Goal: Task Accomplishment & Management: Complete application form

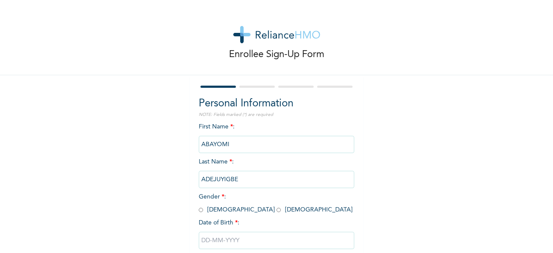
click at [199, 208] on input "radio" at bounding box center [201, 210] width 4 height 8
radio input "true"
click at [207, 245] on input "text" at bounding box center [277, 240] width 156 height 17
select select "8"
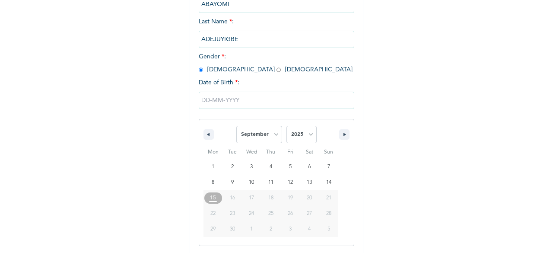
scroll to position [140, 0]
type input "[DATE]"
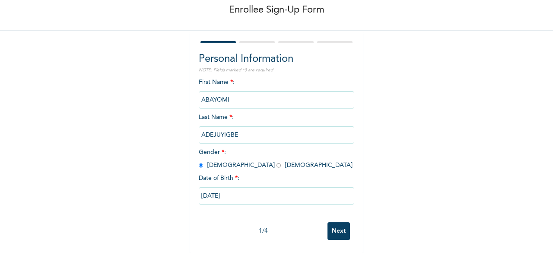
click at [236, 187] on input "[DATE]" at bounding box center [277, 195] width 156 height 17
select select "8"
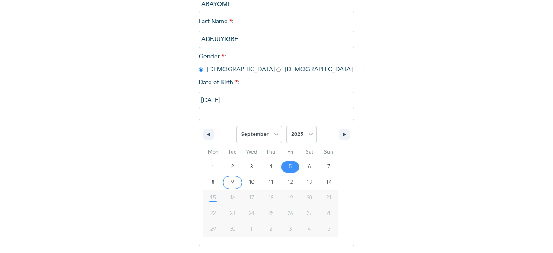
scroll to position [140, 0]
click at [302, 134] on select "2025 2024 2023 2022 2021 2020 2019 2018 2017 2016 2015 2014 2013 2012 2011 2010…" at bounding box center [302, 133] width 30 height 17
select select "1994"
click at [287, 126] on select "2025 2024 2023 2022 2021 2020 2019 2018 2017 2016 2015 2014 2013 2012 2011 2010…" at bounding box center [302, 133] width 30 height 17
type input "[DATE]"
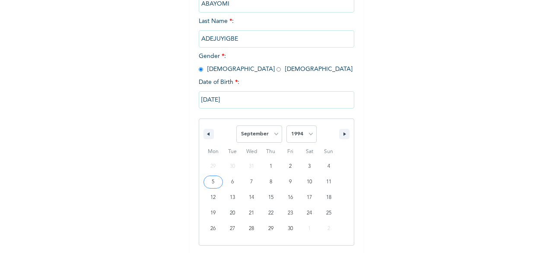
scroll to position [52, 0]
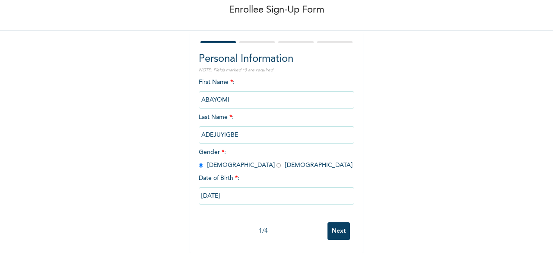
click at [337, 222] on input "Next" at bounding box center [339, 231] width 22 height 18
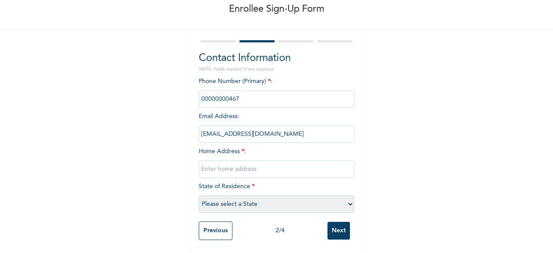
click at [242, 90] on input "phone" at bounding box center [277, 98] width 156 height 17
click at [224, 92] on input "phone" at bounding box center [277, 98] width 156 height 17
click at [232, 162] on input "text" at bounding box center [277, 168] width 156 height 17
type input "oba ile akure ondo state"
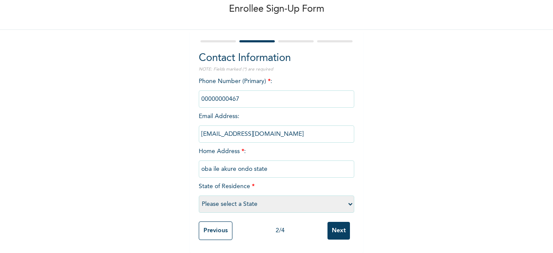
click at [215, 197] on select "Please select a State [PERSON_NAME] (FCT) [PERSON_NAME] Ibom [GEOGRAPHIC_DATA] …" at bounding box center [277, 203] width 156 height 17
select select "13"
click at [199, 195] on select "Please select a State [PERSON_NAME] (FCT) [PERSON_NAME] Ibom [GEOGRAPHIC_DATA] …" at bounding box center [277, 203] width 156 height 17
click at [329, 223] on input "Next" at bounding box center [339, 231] width 22 height 18
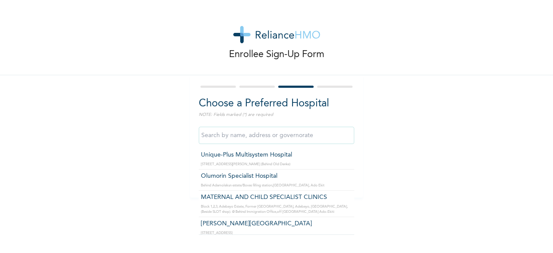
click at [281, 139] on input "text" at bounding box center [277, 135] width 156 height 17
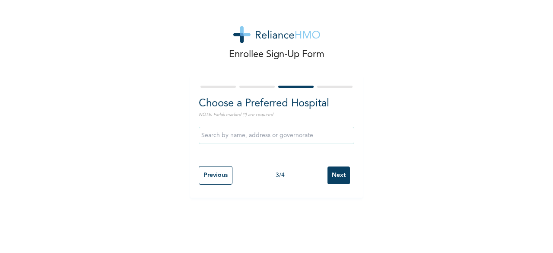
click at [337, 107] on h2 "Choose a Preferred Hospital" at bounding box center [277, 104] width 156 height 16
click at [207, 178] on input "Previous" at bounding box center [216, 175] width 34 height 19
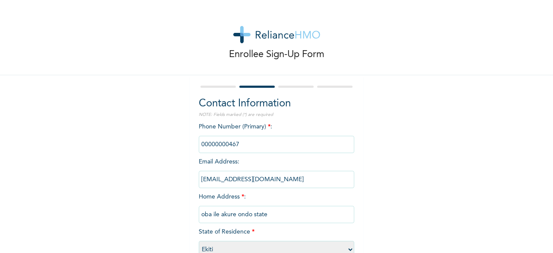
click at [303, 228] on div "Phone Number (Primary) * : Email Address : [EMAIL_ADDRESS][DOMAIN_NAME] Home Ad…" at bounding box center [277, 192] width 156 height 140
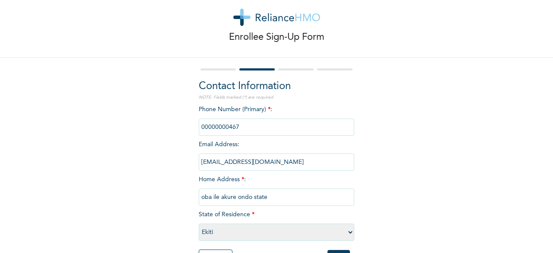
scroll to position [35, 0]
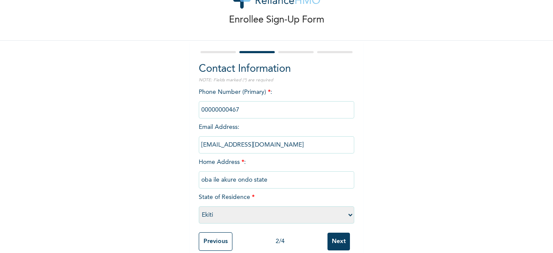
click at [348, 216] on select "Please select a State [PERSON_NAME] (FCT) [PERSON_NAME] Ibom [GEOGRAPHIC_DATA] …" at bounding box center [277, 214] width 156 height 17
select select "29"
click at [199, 207] on select "Please select a State [PERSON_NAME] (FCT) [PERSON_NAME] Ibom [GEOGRAPHIC_DATA] …" at bounding box center [277, 214] width 156 height 17
click at [328, 241] on input "Next" at bounding box center [339, 242] width 22 height 18
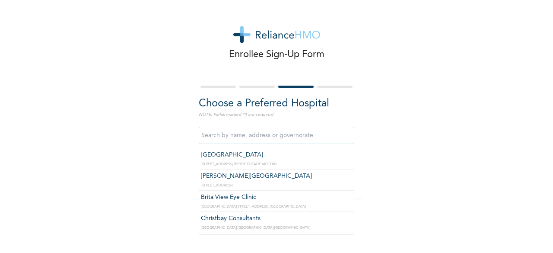
click at [299, 135] on input "text" at bounding box center [277, 135] width 156 height 17
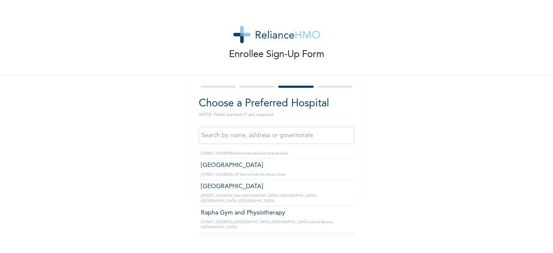
scroll to position [145, 0]
type input "Foundation Specialist Clinic and fertility center"
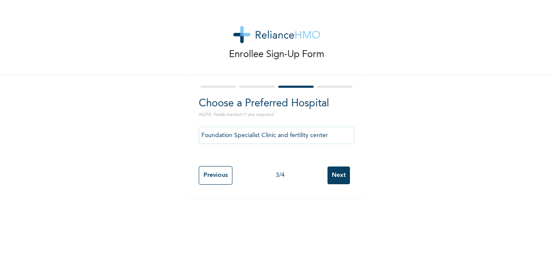
click at [328, 175] on input "Next" at bounding box center [339, 175] width 22 height 18
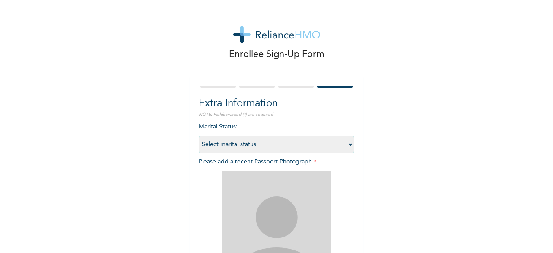
click at [340, 142] on select "Select marital status [DEMOGRAPHIC_DATA] Married [DEMOGRAPHIC_DATA] Widow/[DEMO…" at bounding box center [277, 144] width 156 height 17
click at [199, 136] on select "Select marital status [DEMOGRAPHIC_DATA] Married [DEMOGRAPHIC_DATA] Widow/[DEMO…" at bounding box center [277, 144] width 156 height 17
select select "2"
click at [286, 180] on img at bounding box center [277, 225] width 108 height 108
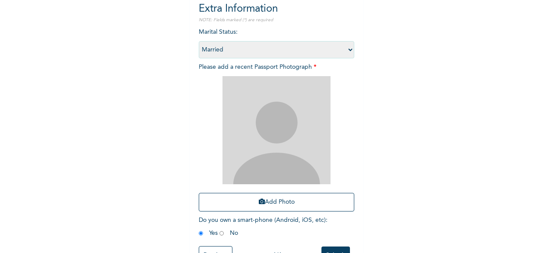
scroll to position [126, 0]
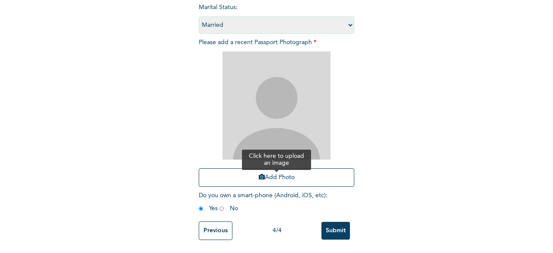
click at [262, 171] on button "Add Photo" at bounding box center [277, 177] width 156 height 19
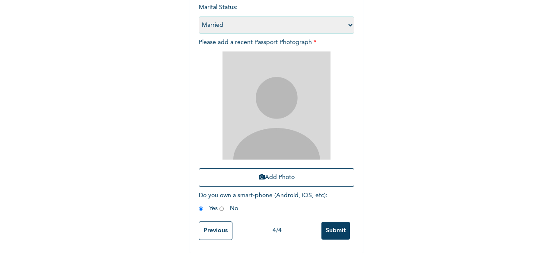
click at [328, 222] on input "Submit" at bounding box center [336, 231] width 29 height 18
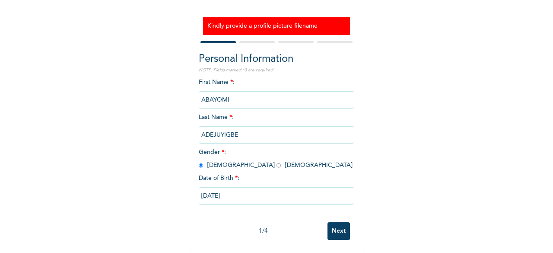
scroll to position [78, 0]
click at [334, 222] on input "Next" at bounding box center [339, 231] width 22 height 18
select select "29"
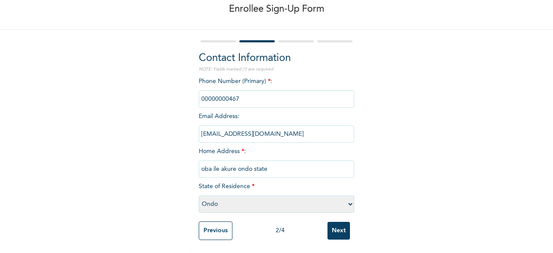
scroll to position [52, 0]
click at [334, 222] on input "Next" at bounding box center [339, 231] width 22 height 18
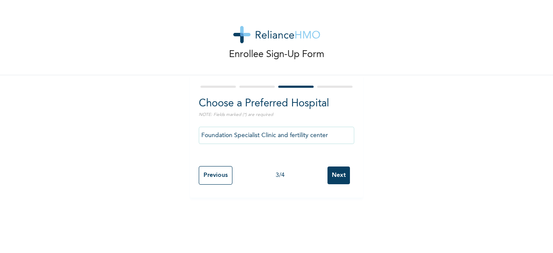
scroll to position [0, 0]
click at [332, 176] on input "Next" at bounding box center [339, 175] width 22 height 18
select select "2"
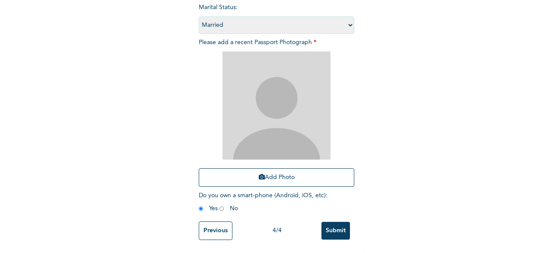
scroll to position [126, 0]
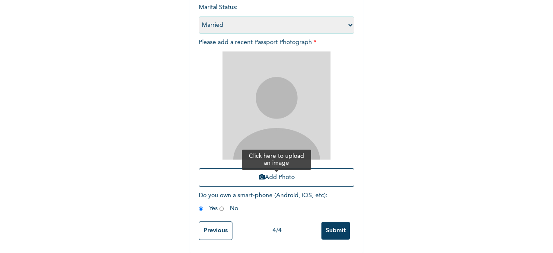
click at [290, 171] on button "Add Photo" at bounding box center [277, 177] width 156 height 19
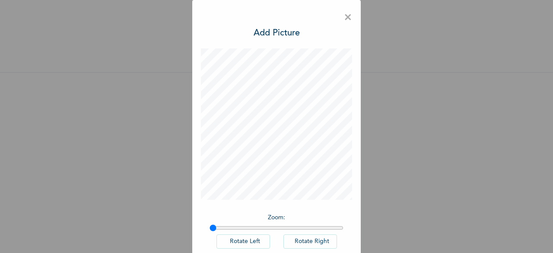
scroll to position [10, 0]
click at [305, 216] on p "Zoom :" at bounding box center [277, 217] width 134 height 9
click at [364, 149] on div "× Add Picture Zoom : Rotate Left Rotate Right DONE" at bounding box center [276, 126] width 553 height 253
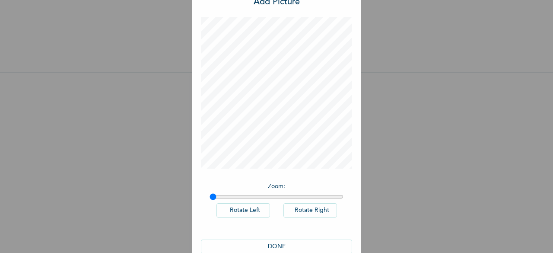
scroll to position [48, 0]
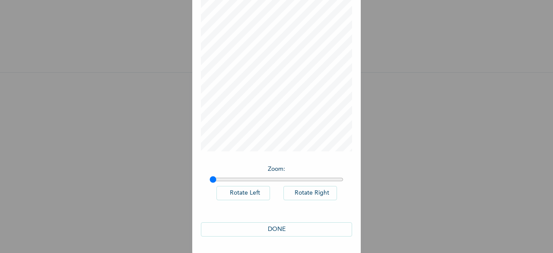
click at [326, 227] on button "DONE" at bounding box center [276, 229] width 151 height 14
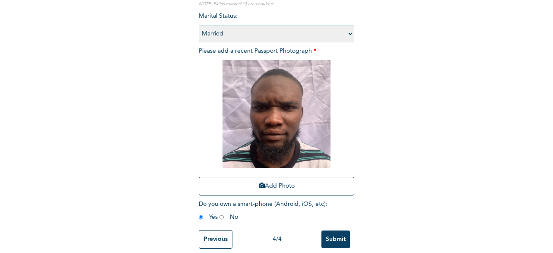
scroll to position [126, 0]
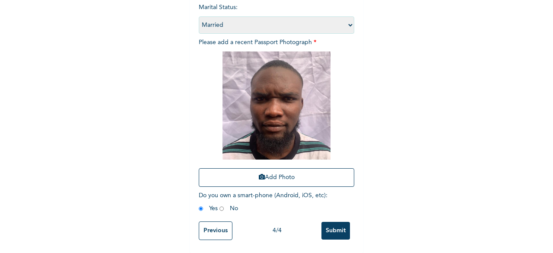
click at [328, 226] on input "Submit" at bounding box center [336, 231] width 29 height 18
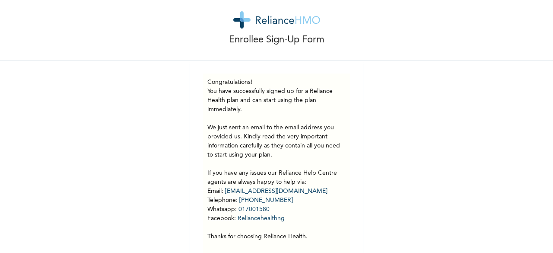
scroll to position [0, 0]
